Goal: Entertainment & Leisure: Consume media (video, audio)

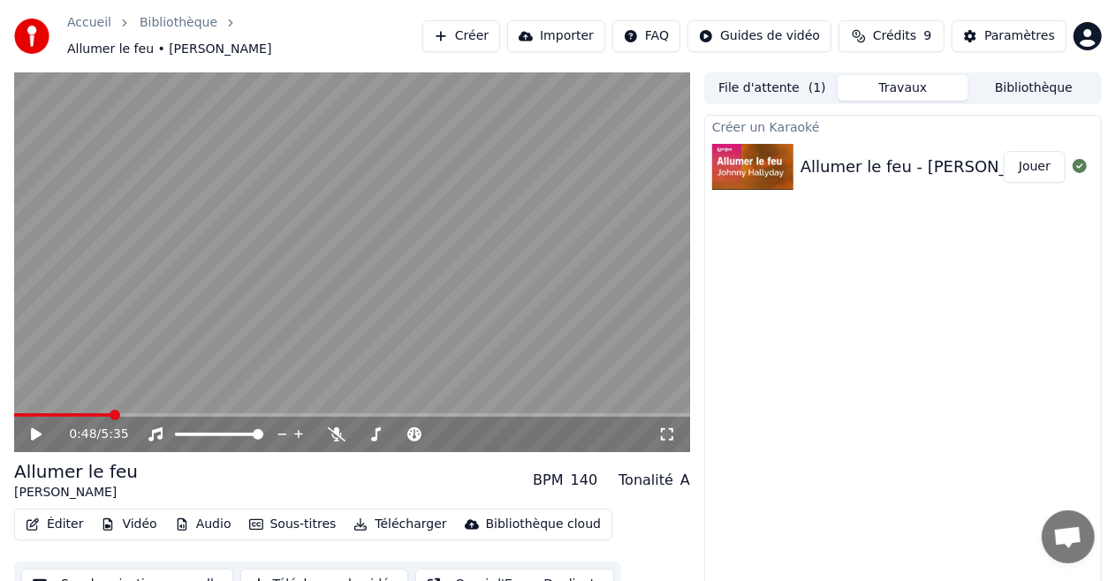
click at [110, 410] on span at bounding box center [115, 415] width 11 height 11
click at [25, 433] on div "0:48 / 5:35" at bounding box center [352, 435] width 662 height 18
click at [32, 417] on div "0:48 / 5:35" at bounding box center [352, 434] width 676 height 35
click at [32, 428] on icon at bounding box center [36, 434] width 11 height 12
click at [214, 429] on span at bounding box center [214, 434] width 11 height 11
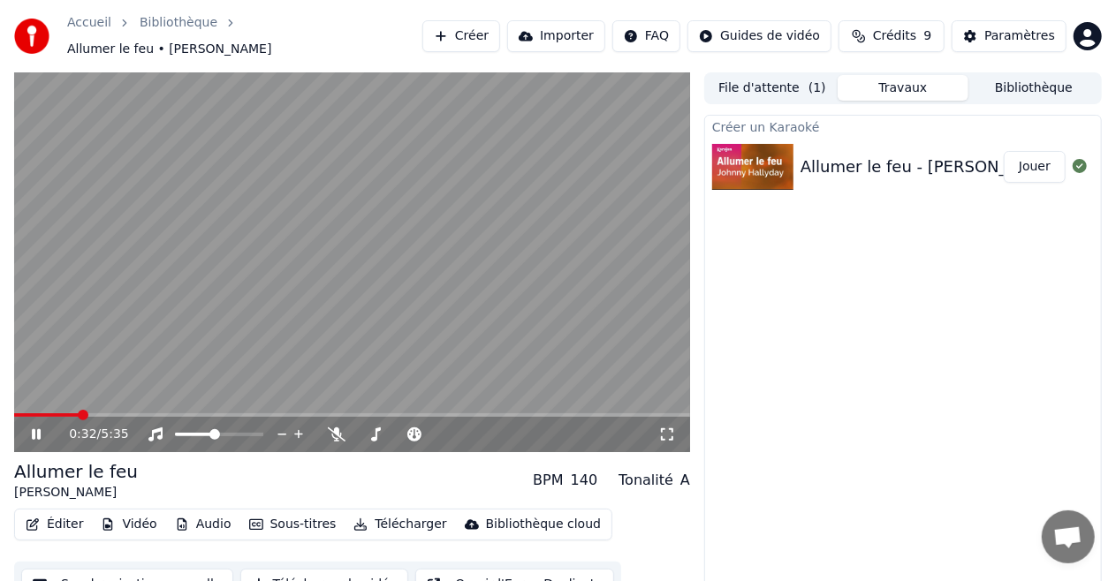
click at [80, 410] on span at bounding box center [83, 415] width 11 height 11
drag, startPoint x: 80, startPoint y: 408, endPoint x: 89, endPoint y: 402, distance: 11.5
click at [89, 413] on div "0:35 / 5:35" at bounding box center [352, 432] width 676 height 39
click at [54, 410] on span at bounding box center [59, 415] width 11 height 11
click at [313, 245] on video at bounding box center [352, 262] width 676 height 380
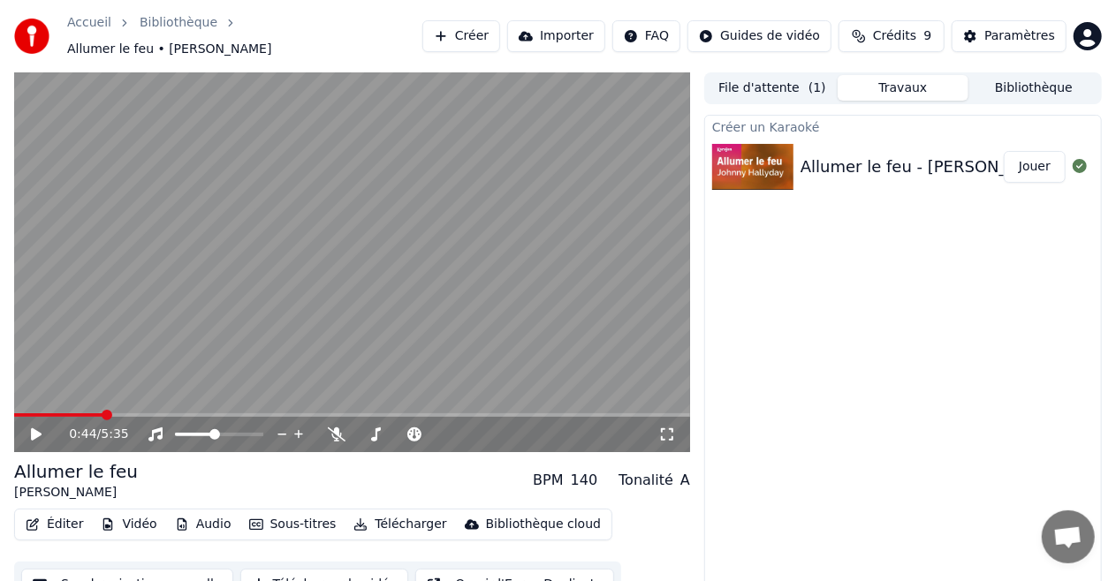
scroll to position [19, 0]
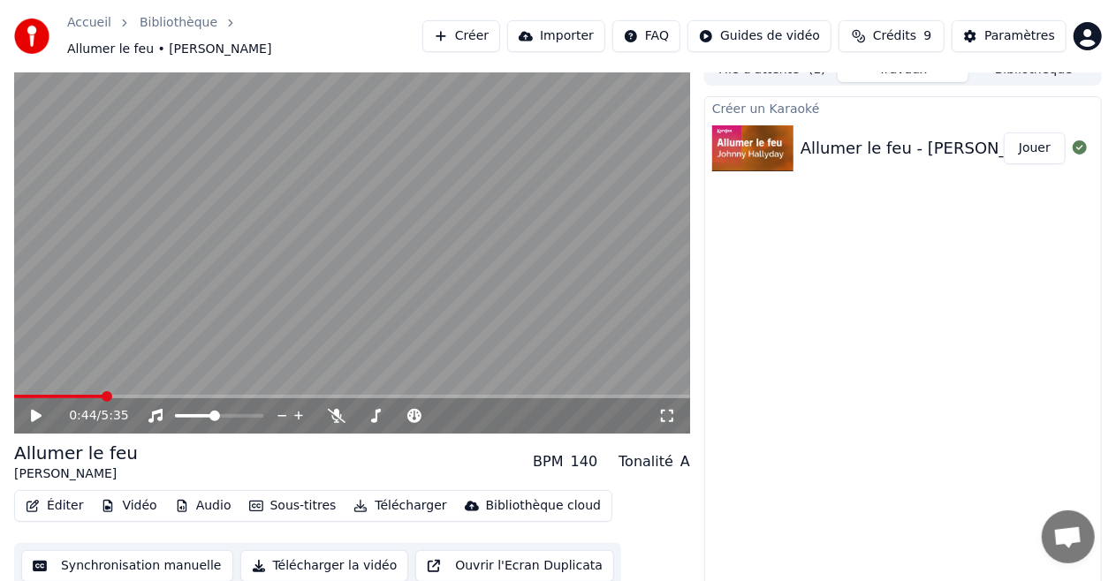
click at [889, 420] on div "Créer un Karaoké Allumer le feu - [PERSON_NAME] | Karaoke Version | KaraFun Jou…" at bounding box center [903, 343] width 398 height 494
